Goal: Information Seeking & Learning: Learn about a topic

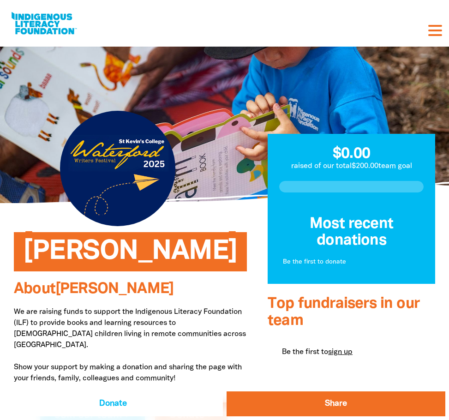
click at [223, 27] on div "Fundraising News What we do Log In Start Fundraising Donate Fundraising News Wh…" at bounding box center [229, 23] width 440 height 28
click at [252, 23] on div "Fundraising News What we do Log In Start Fundraising Donate Fundraising News Wh…" at bounding box center [229, 23] width 440 height 28
